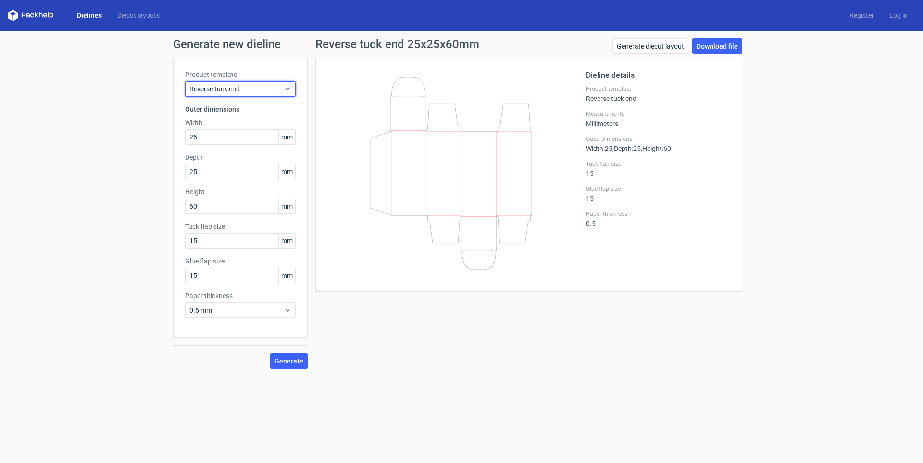
click at [250, 95] on div "Reverse tuck end" at bounding box center [240, 88] width 111 height 15
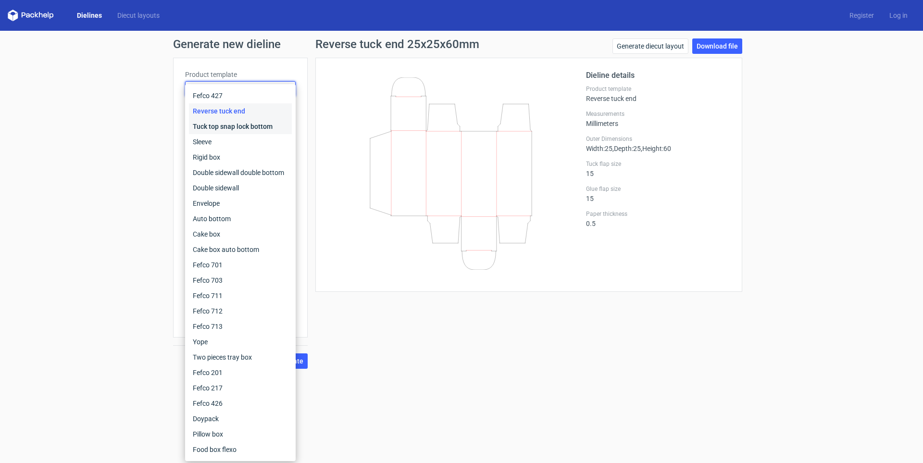
click at [211, 127] on div "Tuck top snap lock bottom" at bounding box center [240, 126] width 103 height 15
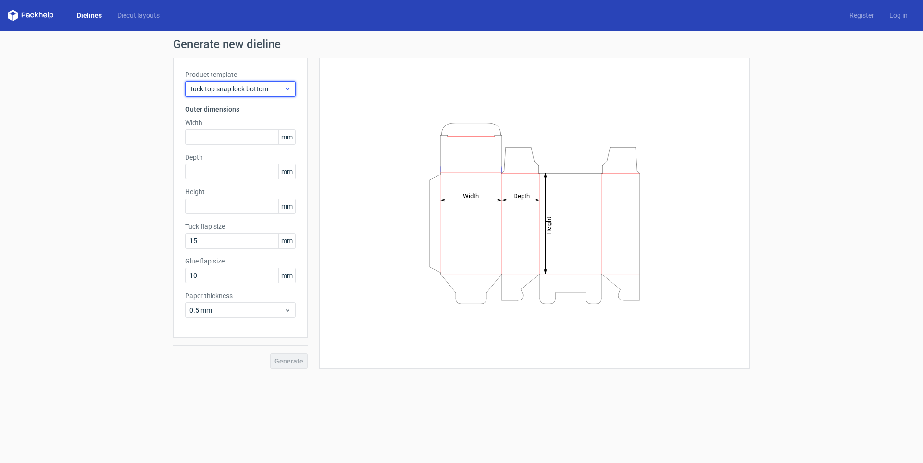
click at [230, 93] on span "Tuck top snap lock bottom" at bounding box center [236, 89] width 95 height 10
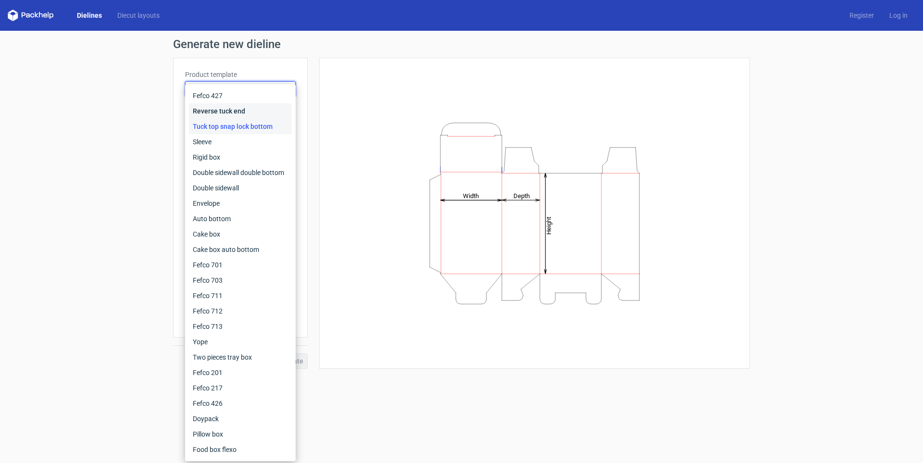
click at [204, 112] on div "Reverse tuck end" at bounding box center [240, 110] width 103 height 15
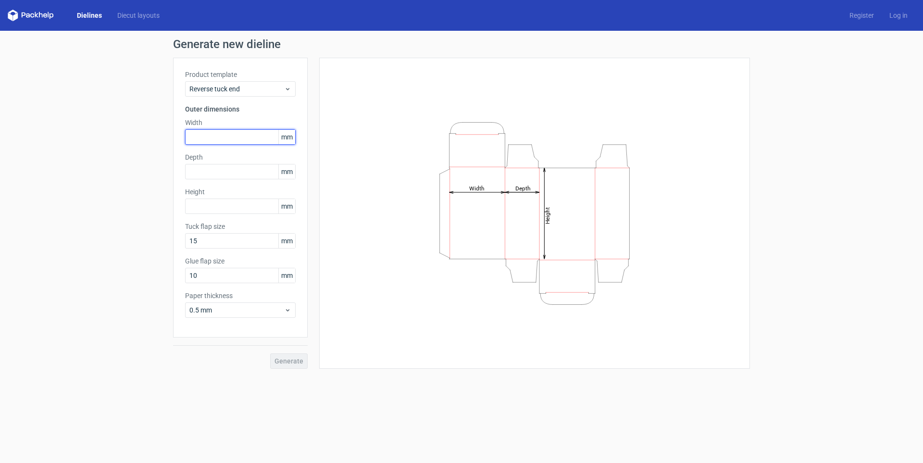
click at [226, 139] on input "text" at bounding box center [240, 136] width 111 height 15
type input "1"
click at [211, 210] on input "text" at bounding box center [240, 205] width 111 height 15
type input "125"
click at [238, 139] on input "text" at bounding box center [240, 136] width 111 height 15
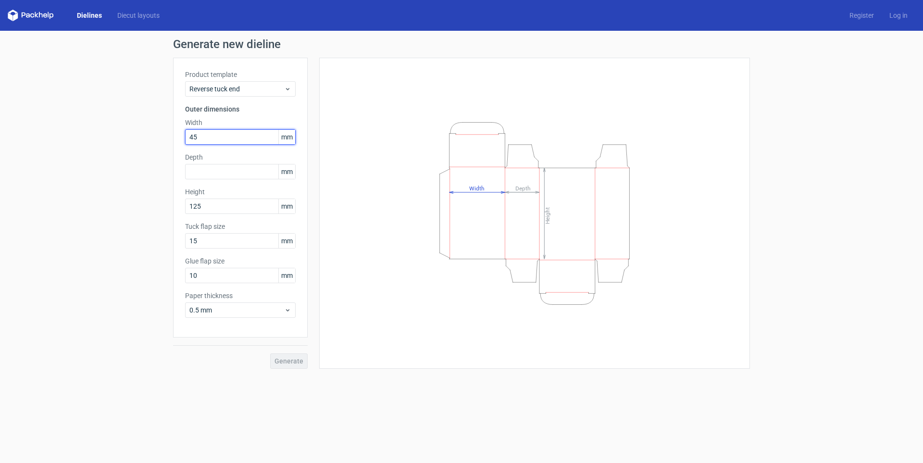
type input "45"
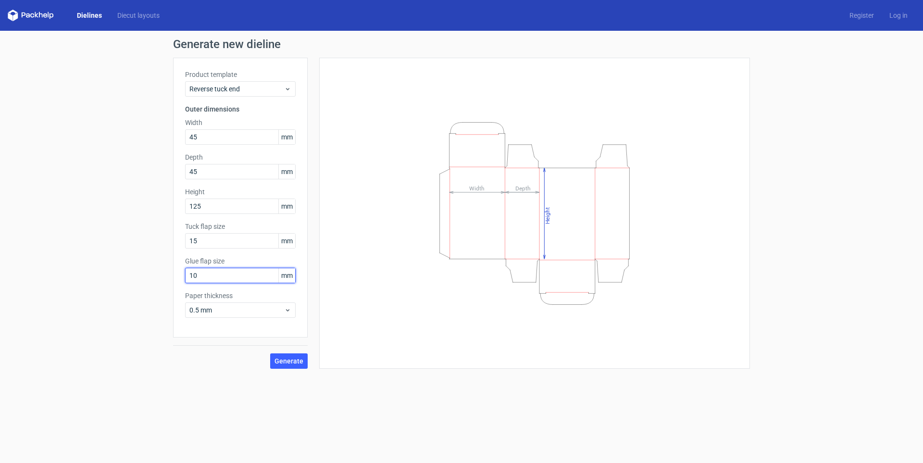
drag, startPoint x: 203, startPoint y: 278, endPoint x: 196, endPoint y: 277, distance: 7.4
click at [196, 277] on input "10" at bounding box center [240, 275] width 111 height 15
drag, startPoint x: 199, startPoint y: 276, endPoint x: 177, endPoint y: 267, distance: 23.7
click at [177, 267] on div "Product template Reverse tuck end Outer dimensions Width 45 mm Depth 45 mm Heig…" at bounding box center [240, 198] width 135 height 280
type input "4"
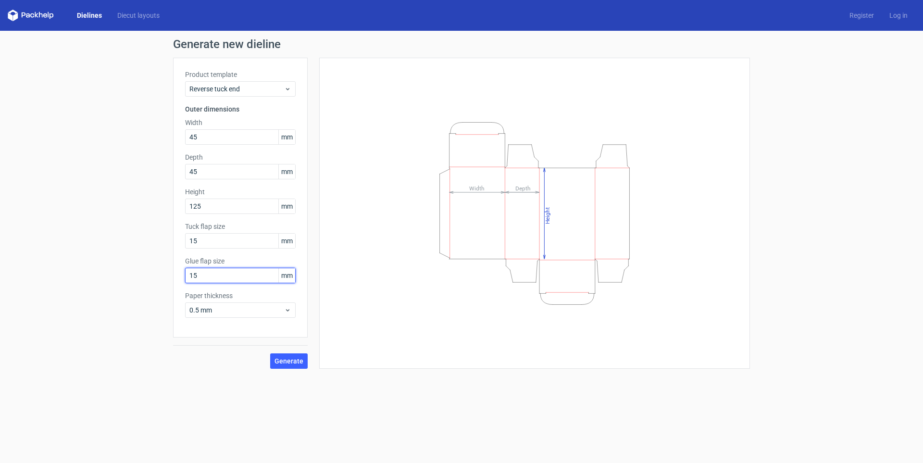
type input "15"
click at [203, 312] on span "0.5 mm" at bounding box center [236, 310] width 95 height 10
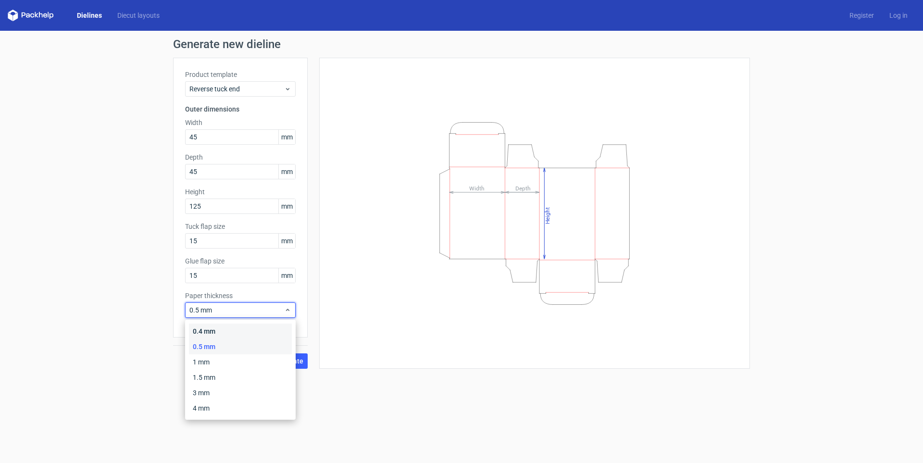
click at [209, 331] on div "0.4 mm" at bounding box center [240, 330] width 103 height 15
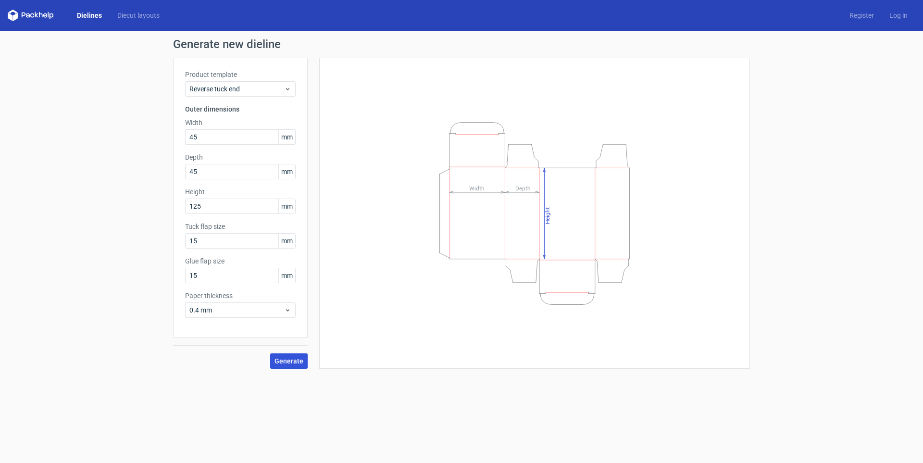
click at [295, 360] on span "Generate" at bounding box center [288, 361] width 29 height 7
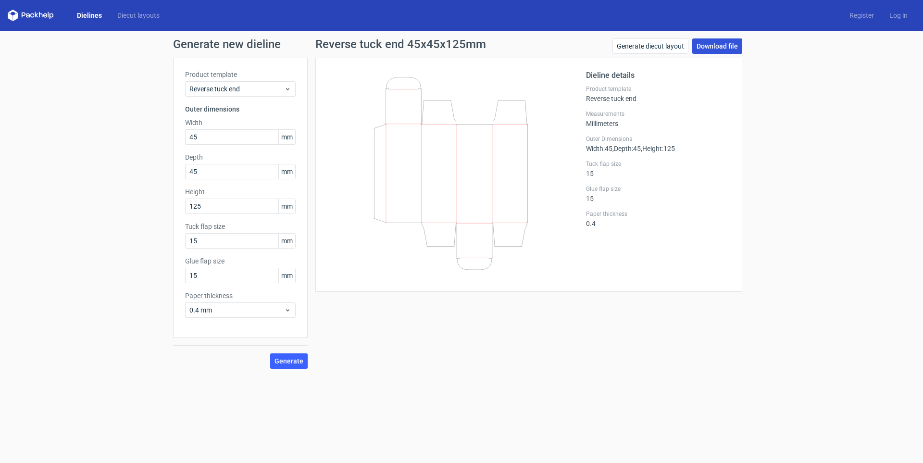
click at [718, 50] on link "Download file" at bounding box center [717, 45] width 50 height 15
